Goal: Task Accomplishment & Management: Manage account settings

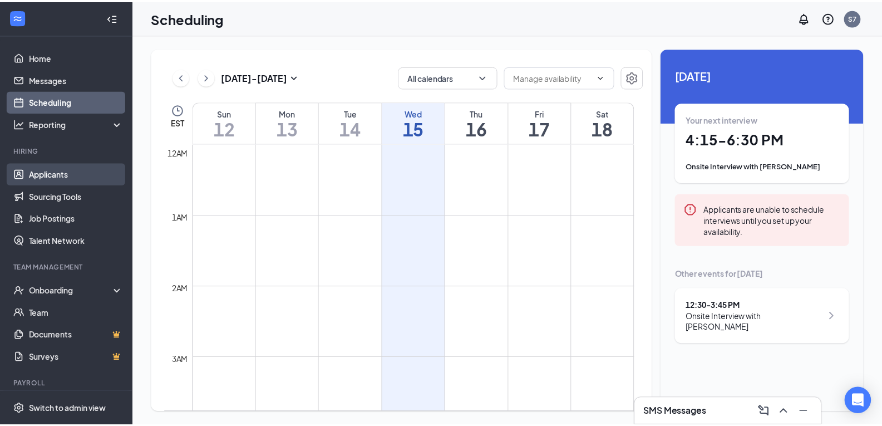
scroll to position [547, 0]
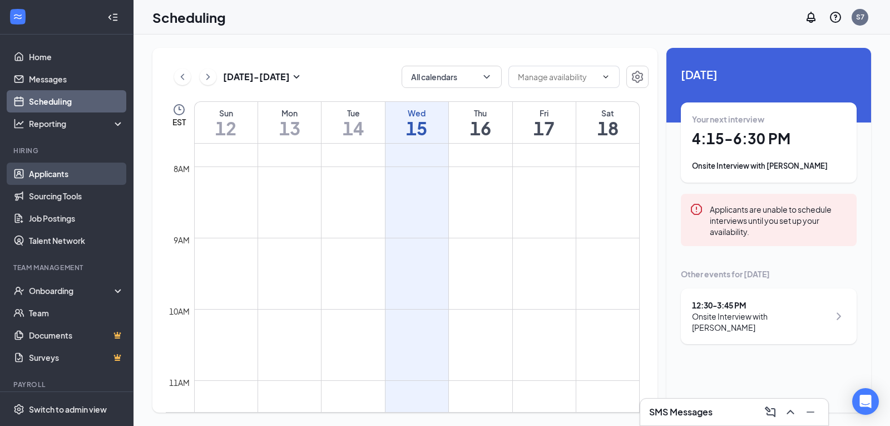
click at [84, 172] on link "Applicants" at bounding box center [76, 173] width 95 height 22
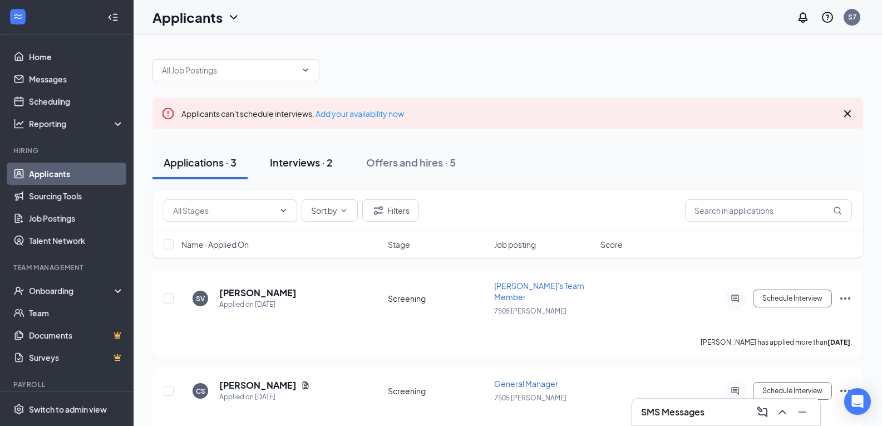
click at [318, 164] on div "Interviews · 2" at bounding box center [301, 162] width 63 height 14
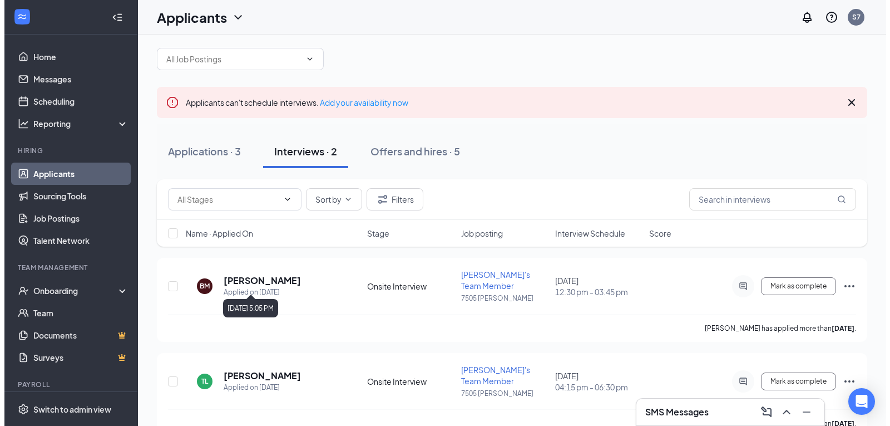
scroll to position [14, 0]
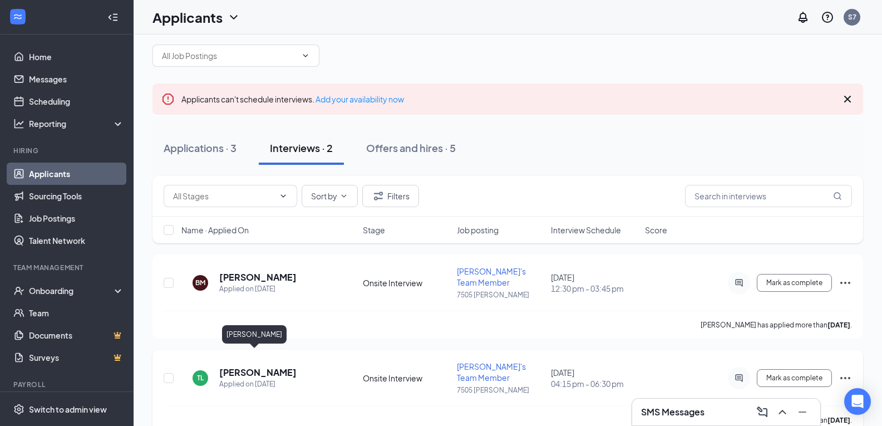
click at [264, 366] on h5 "[PERSON_NAME]" at bounding box center [257, 372] width 77 height 12
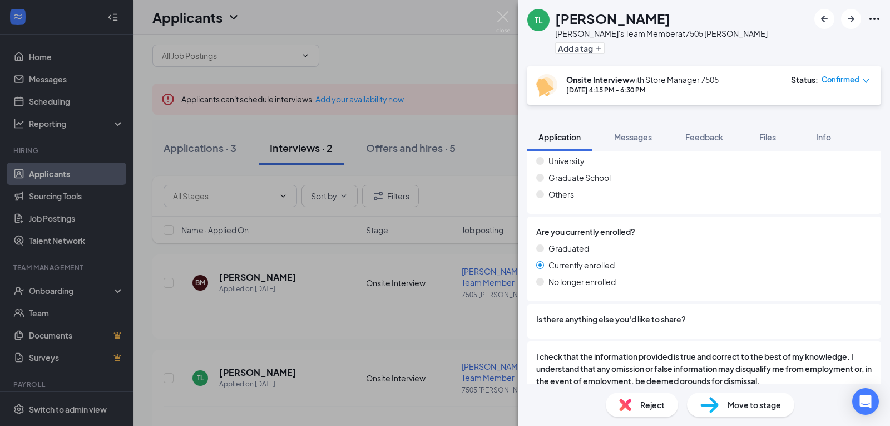
scroll to position [779, 0]
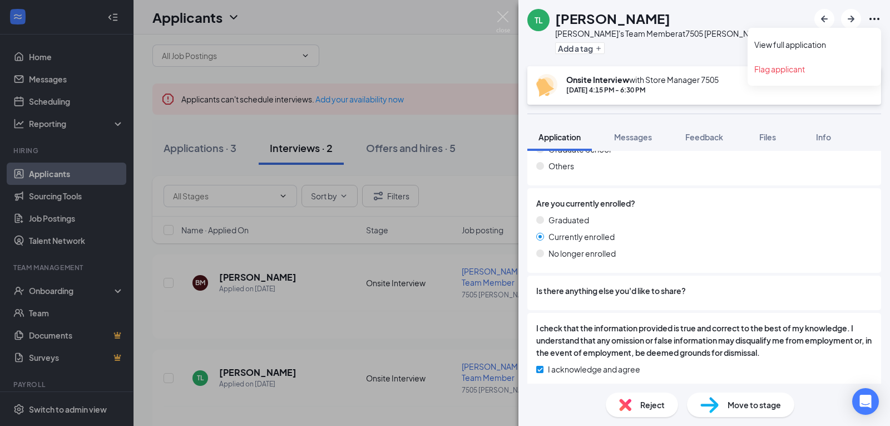
click at [878, 19] on icon "Ellipses" at bounding box center [875, 19] width 10 height 2
click at [830, 45] on link "View full application" at bounding box center [814, 44] width 120 height 11
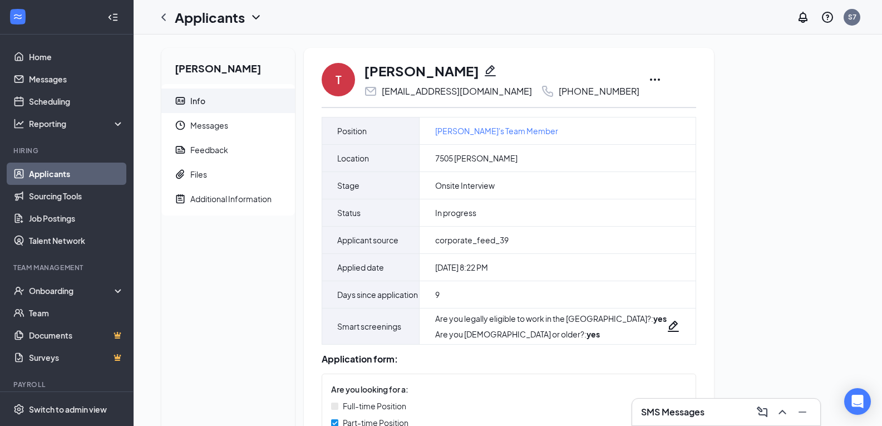
click at [648, 81] on icon "Ellipses" at bounding box center [654, 79] width 13 height 13
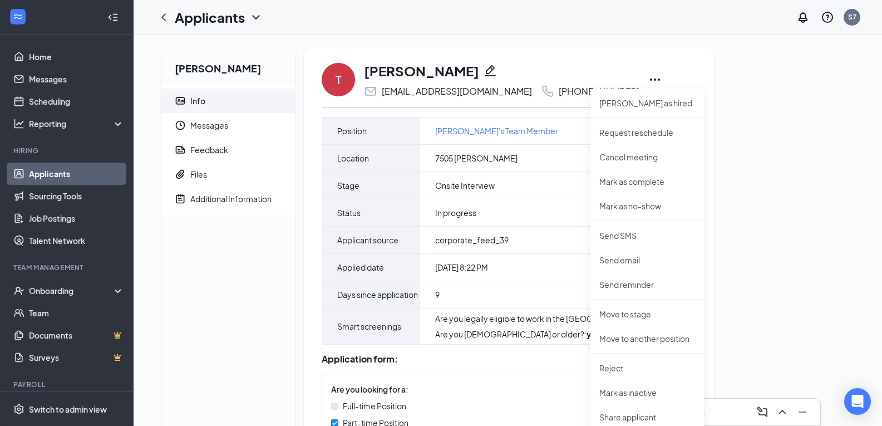
click at [785, 253] on div "[PERSON_NAME] Info Messages Feedback Files Additional Information T [PERSON_NAM…" at bounding box center [507, 267] width 710 height 438
